Goal: Transaction & Acquisition: Purchase product/service

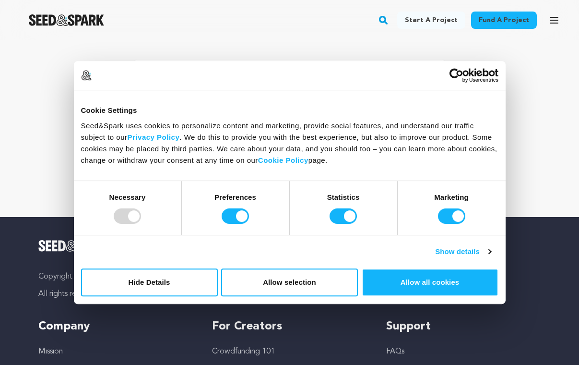
click at [56, 48] on div "Your cart is empty" at bounding box center [289, 128] width 579 height 177
click at [201, 277] on button "Hide Details" at bounding box center [149, 282] width 137 height 28
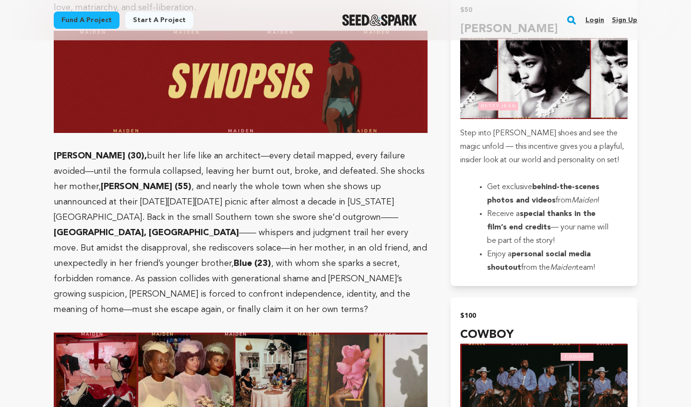
scroll to position [887, 0]
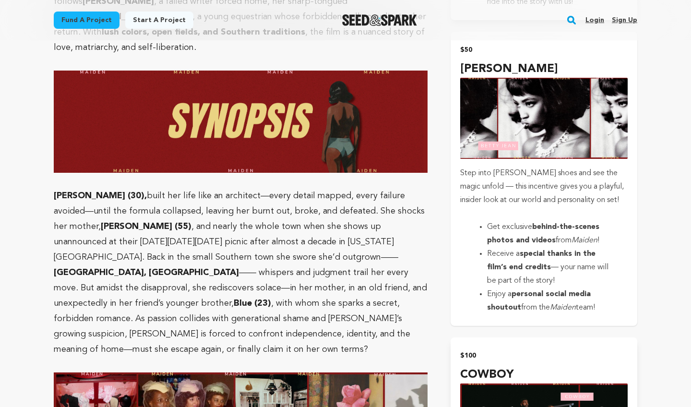
click at [515, 134] on img "submit" at bounding box center [543, 118] width 167 height 81
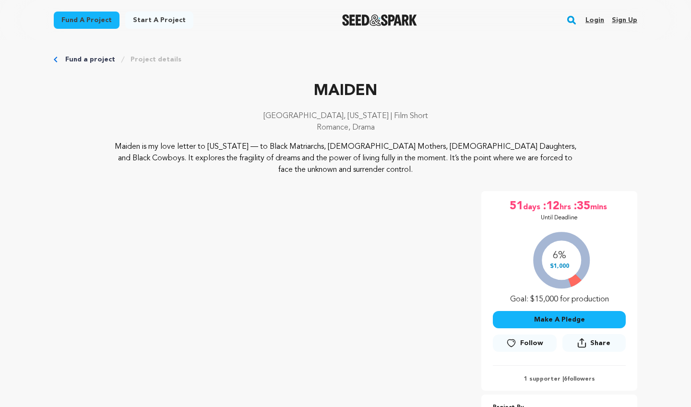
scroll to position [2, 0]
